Goal: Transaction & Acquisition: Book appointment/travel/reservation

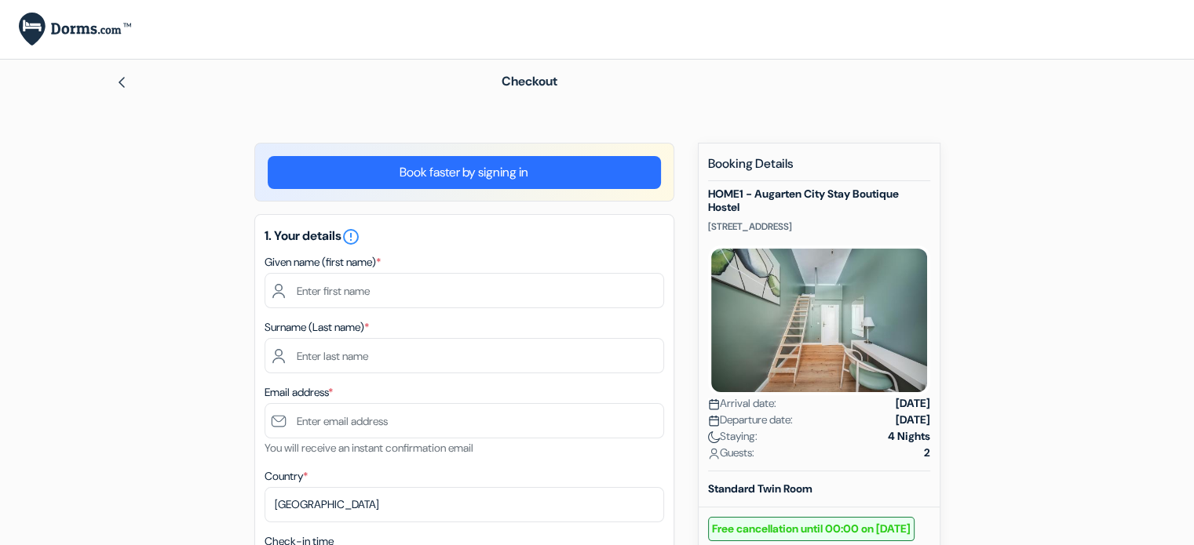
click at [442, 173] on link "Book faster by signing in" at bounding box center [464, 172] width 393 height 33
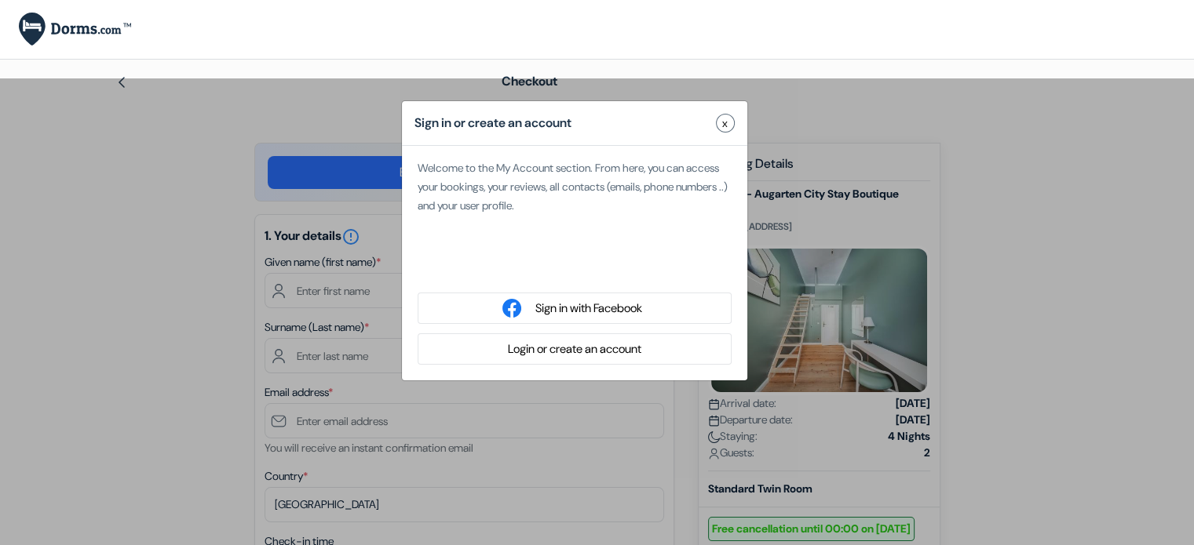
click at [570, 357] on button "Login or create an account" at bounding box center [574, 350] width 143 height 20
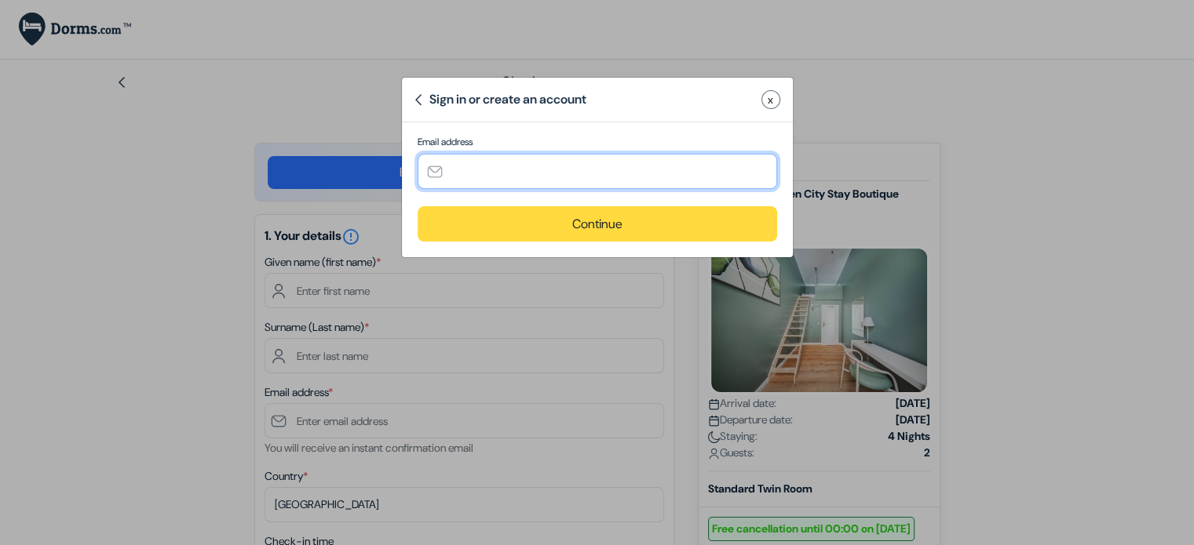
click at [550, 177] on input "text" at bounding box center [597, 171] width 359 height 35
type input "[EMAIL_ADDRESS][PERSON_NAME][DOMAIN_NAME]"
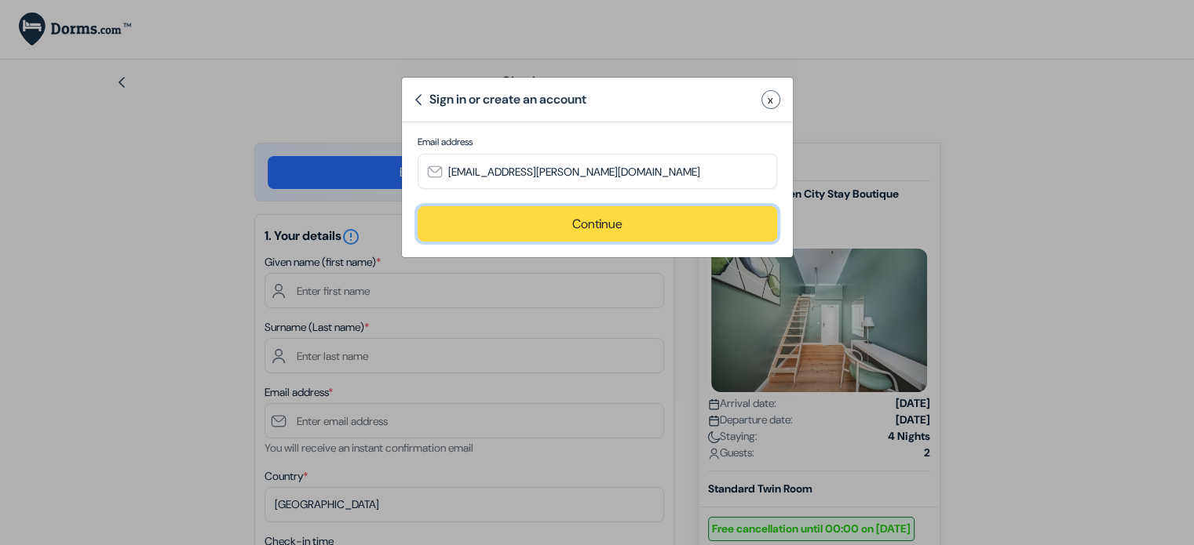
click at [574, 227] on button "Continue" at bounding box center [597, 223] width 359 height 35
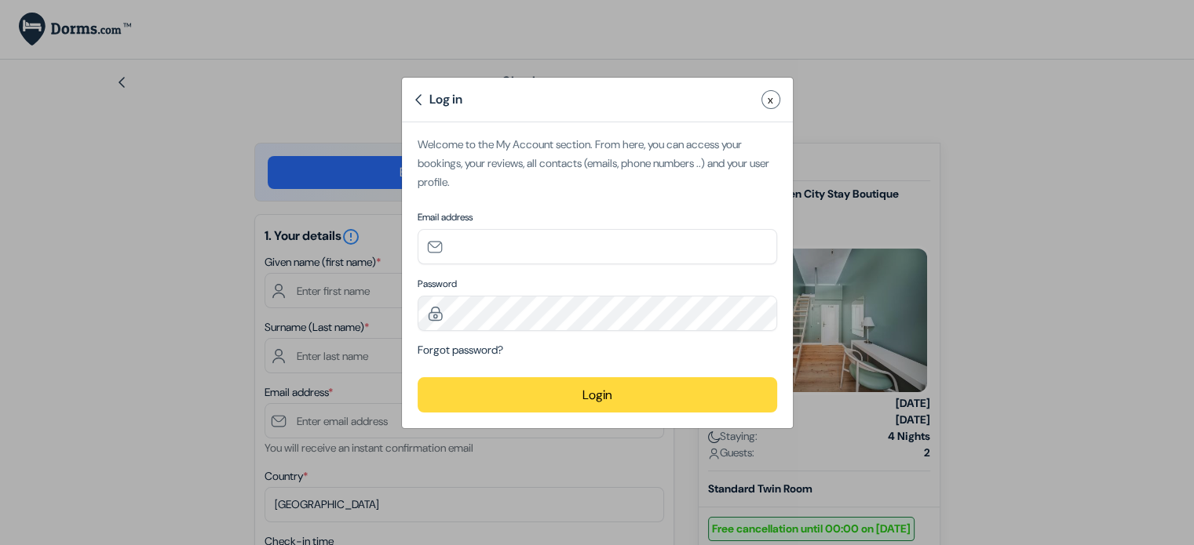
type input "[EMAIL_ADDRESS][PERSON_NAME][DOMAIN_NAME]"
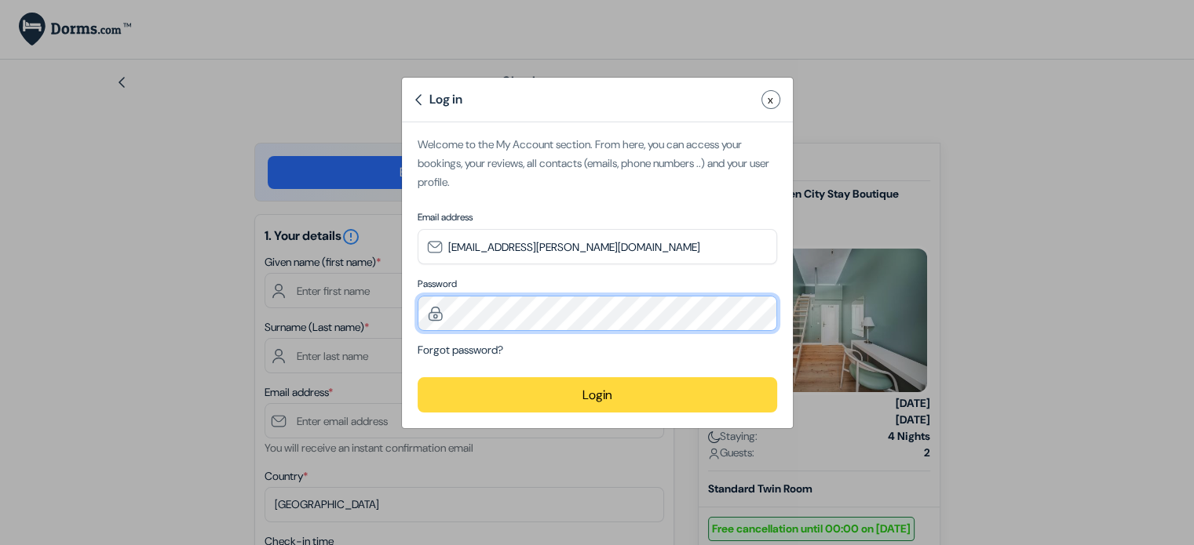
click at [305, 301] on div "Log in x Please try again Invalid login credentials. Please try again. Welcome …" at bounding box center [597, 272] width 1194 height 545
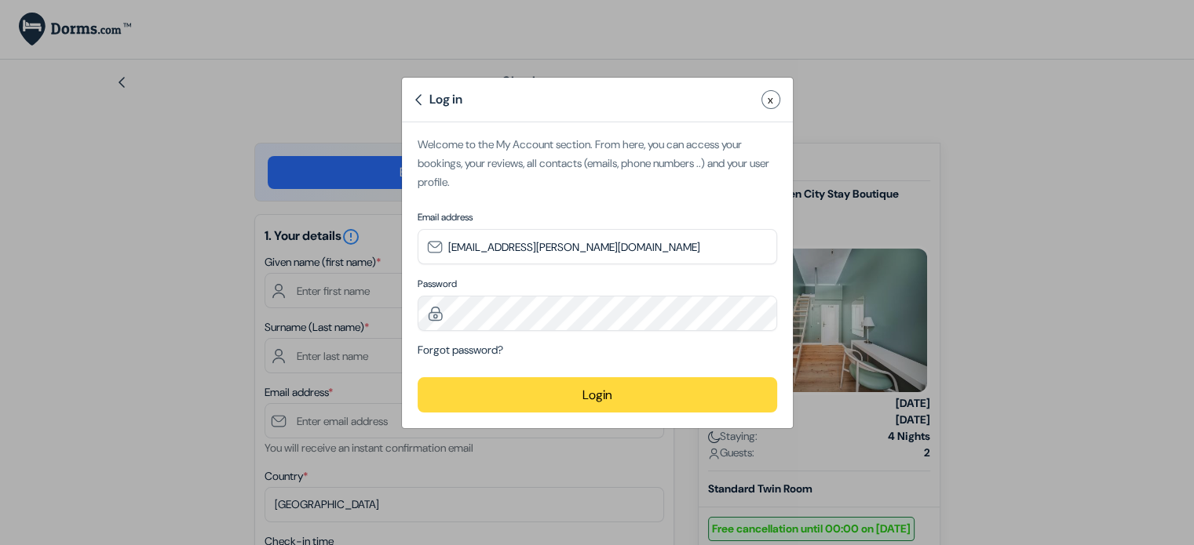
click at [469, 397] on button "Login" at bounding box center [597, 395] width 359 height 35
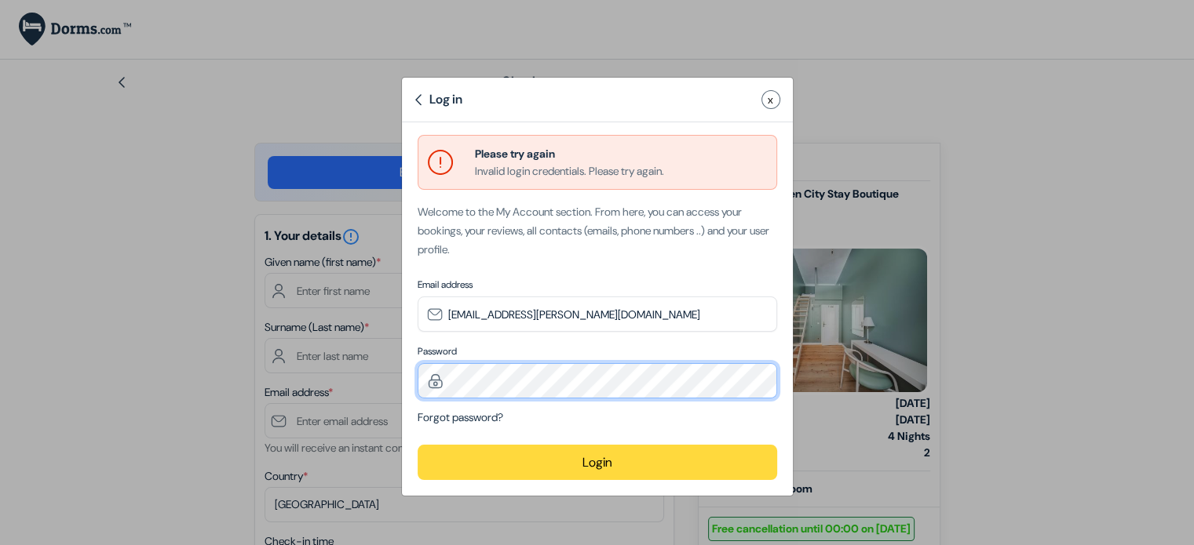
click at [299, 385] on div "Log in x Please try again Invalid login credentials. Please try again. Welcome …" at bounding box center [597, 272] width 1194 height 545
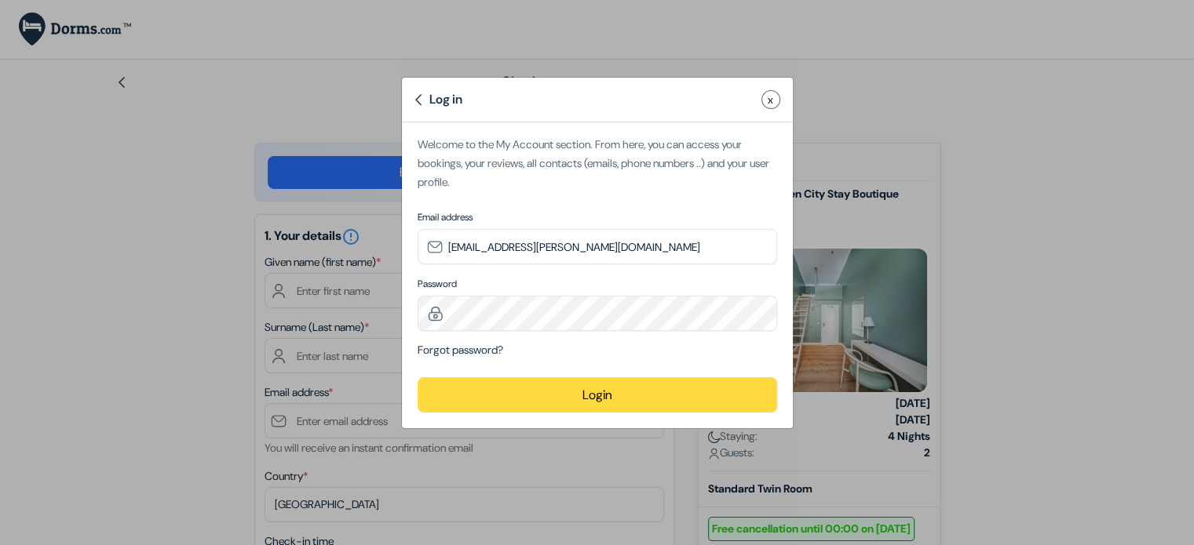
click at [580, 389] on button "Login" at bounding box center [597, 395] width 359 height 35
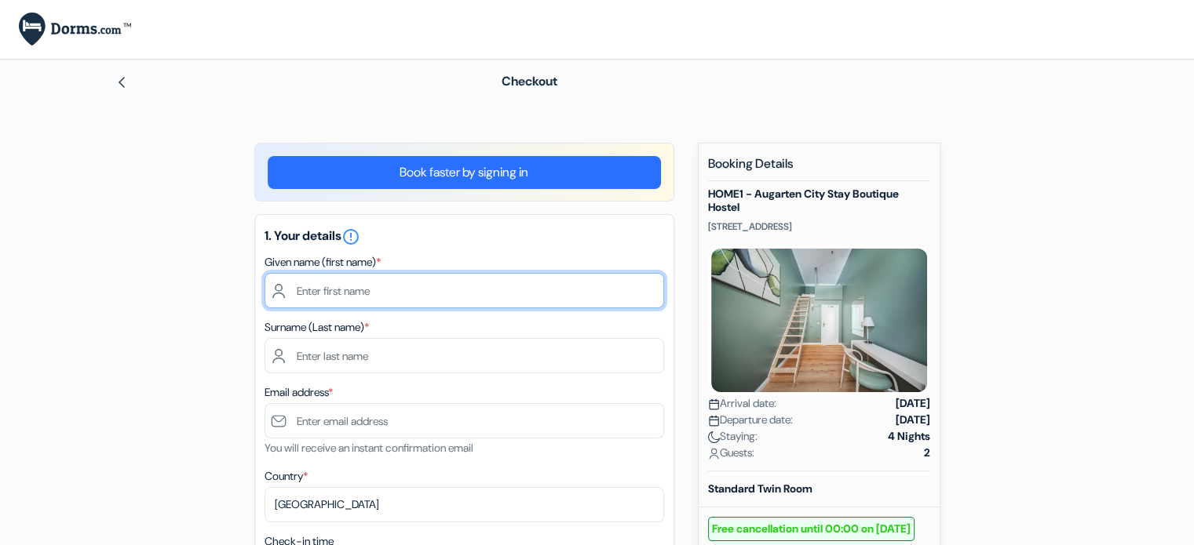
click at [335, 297] on input "text" at bounding box center [464, 290] width 399 height 35
type input "Grecia"
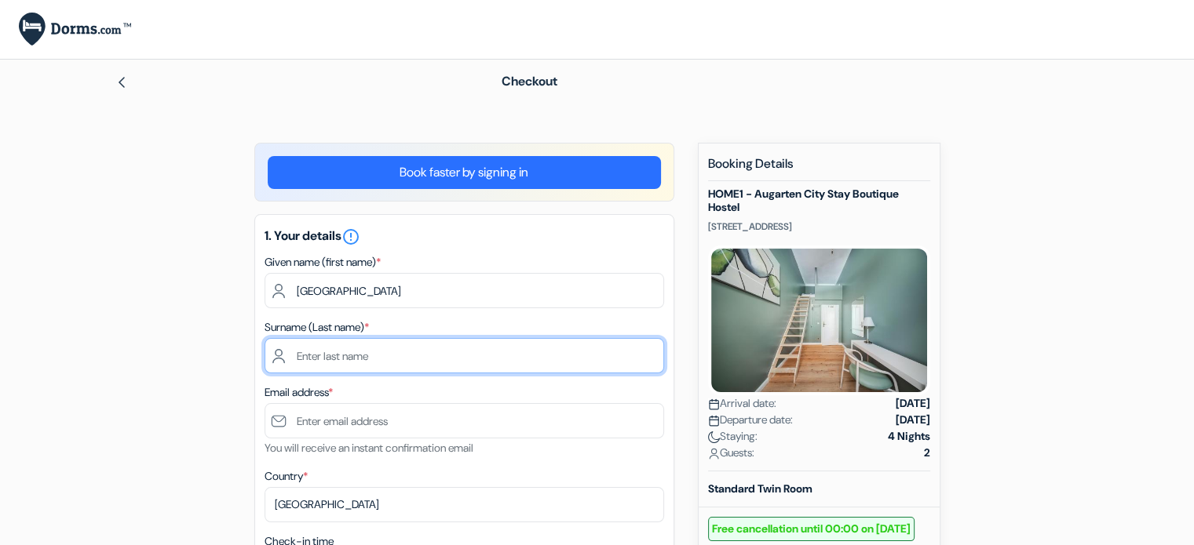
type input "Soberanes"
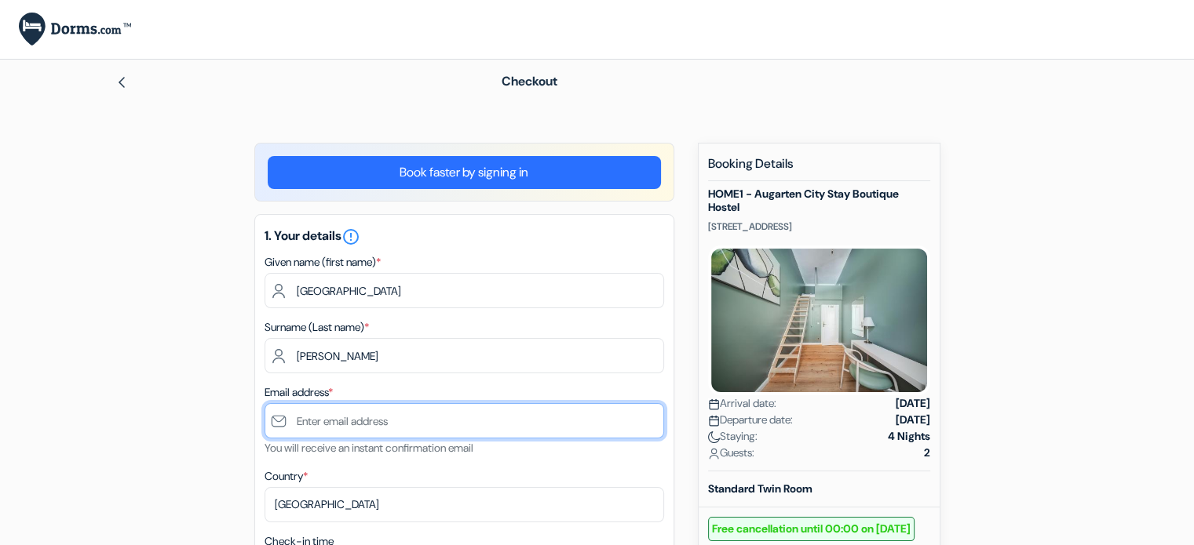
type input "[EMAIL_ADDRESS][PERSON_NAME][DOMAIN_NAME]"
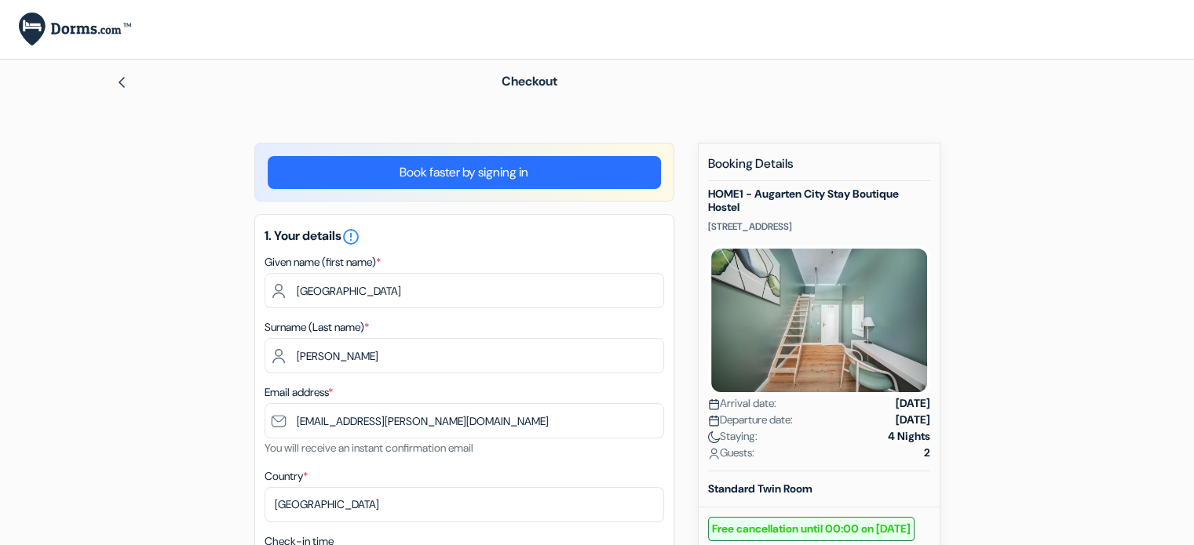
type input "5580950595"
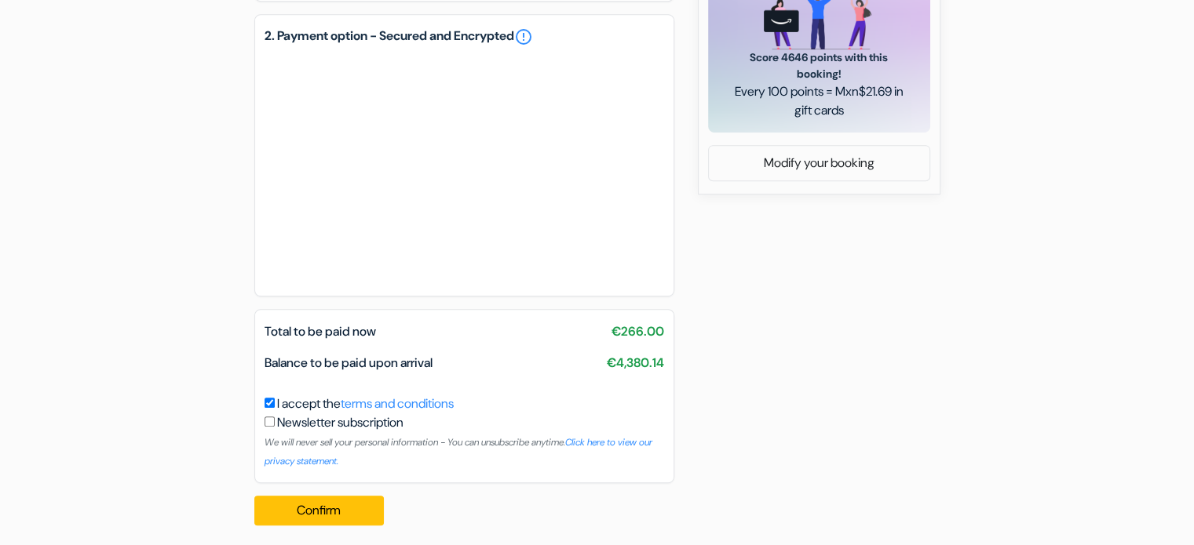
scroll to position [764, 0]
